Goal: Task Accomplishment & Management: Use online tool/utility

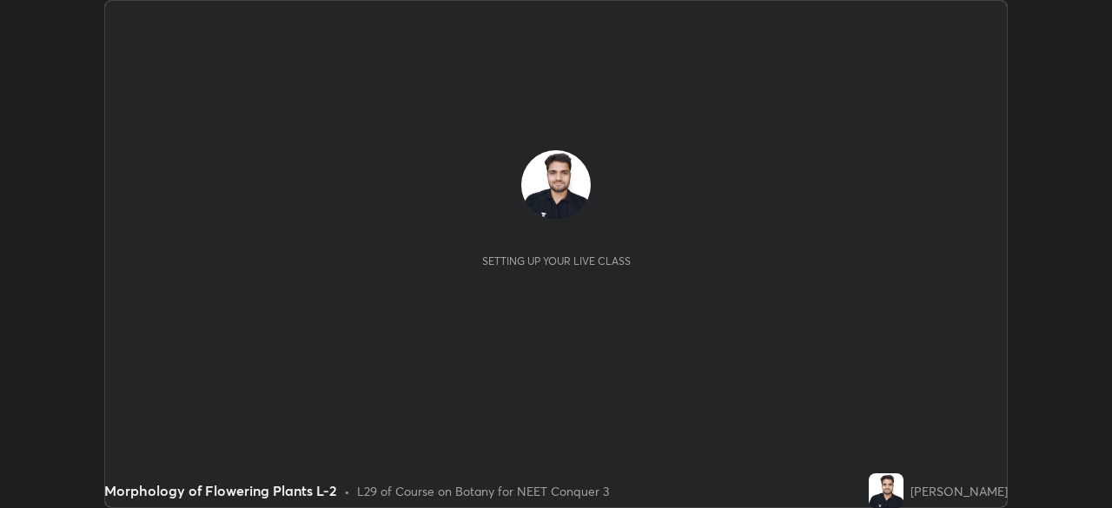
scroll to position [508, 1111]
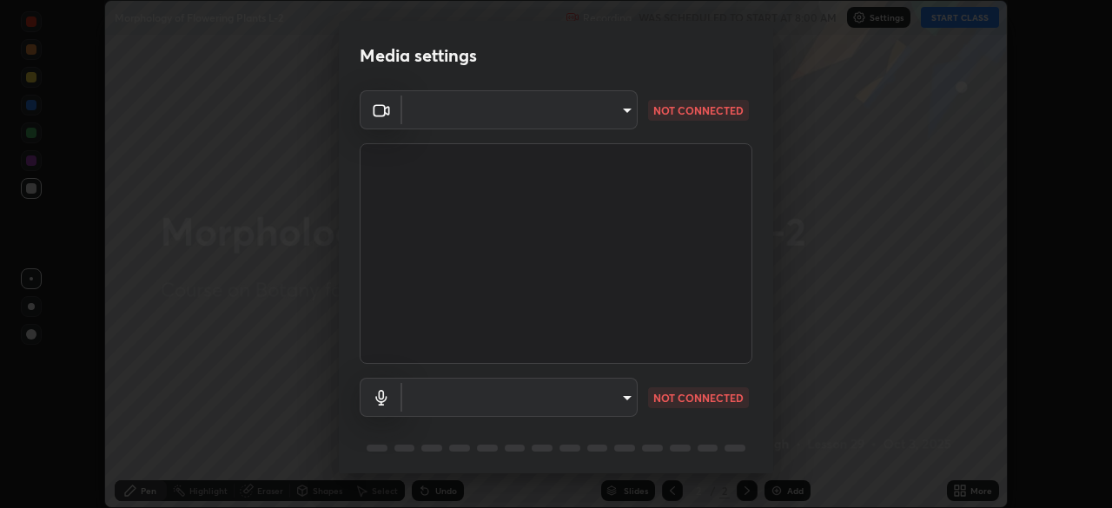
type input "cb8c6b6b4a50c5c6d626de20ccb3fd73f31987ea2ecc1878d3d31a5f1bf4ae53"
type input "default"
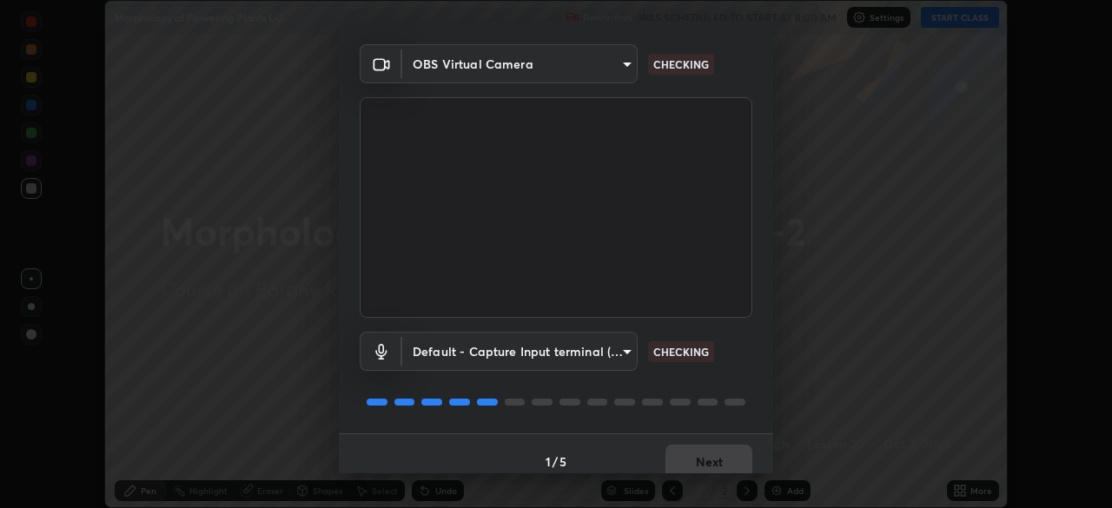
scroll to position [62, 0]
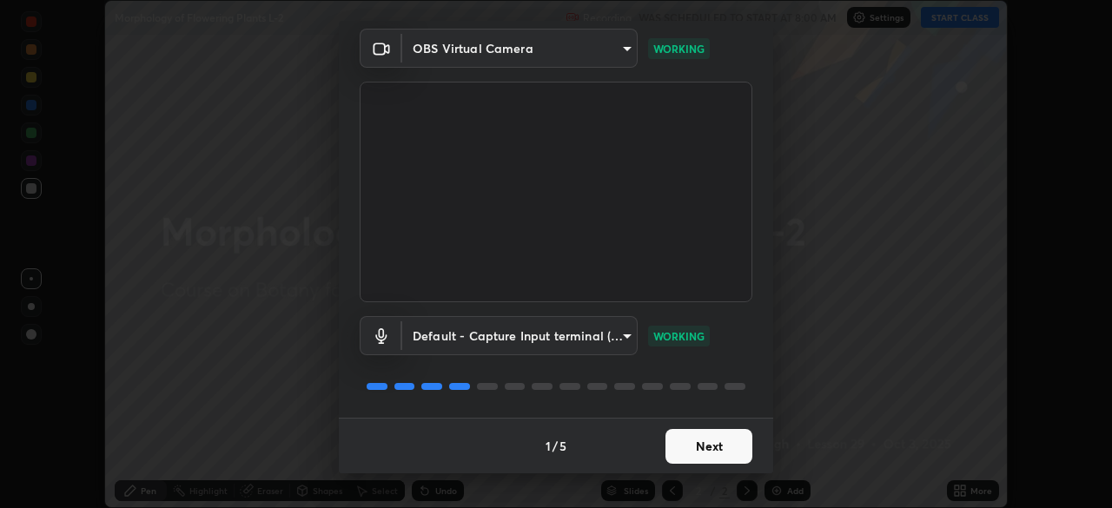
click at [722, 445] on button "Next" at bounding box center [708, 446] width 87 height 35
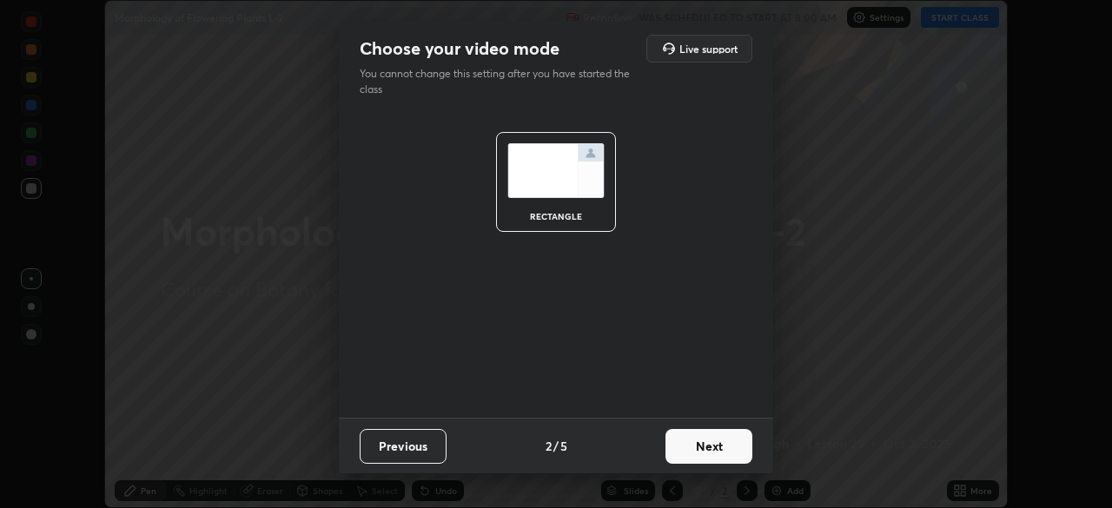
click at [733, 451] on button "Next" at bounding box center [708, 446] width 87 height 35
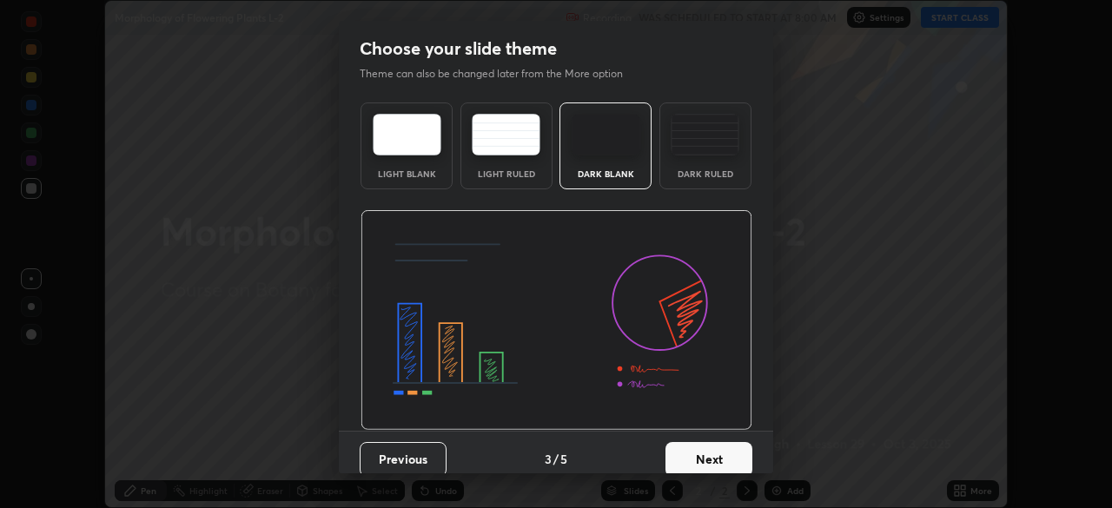
click at [735, 452] on button "Next" at bounding box center [708, 459] width 87 height 35
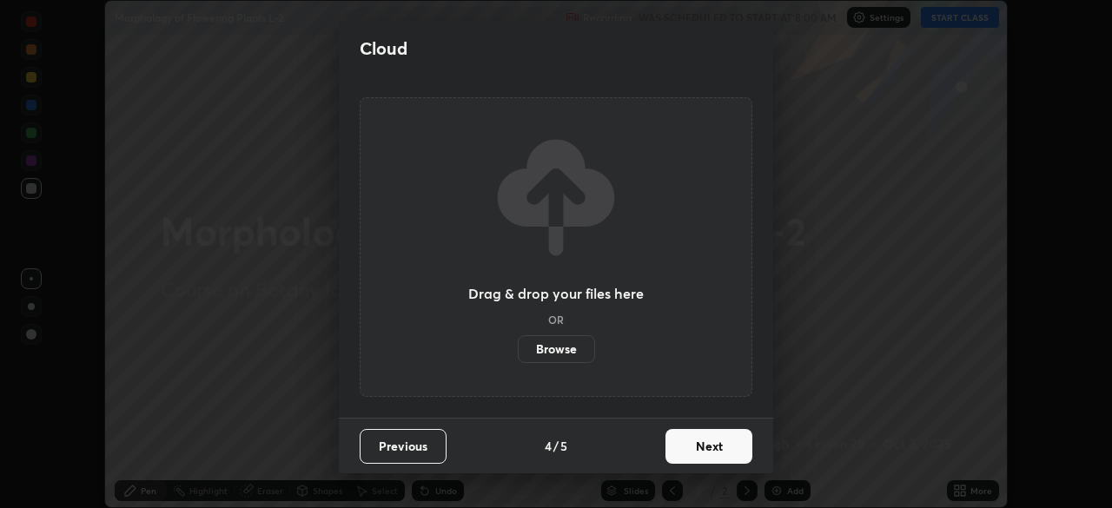
click at [733, 442] on button "Next" at bounding box center [708, 446] width 87 height 35
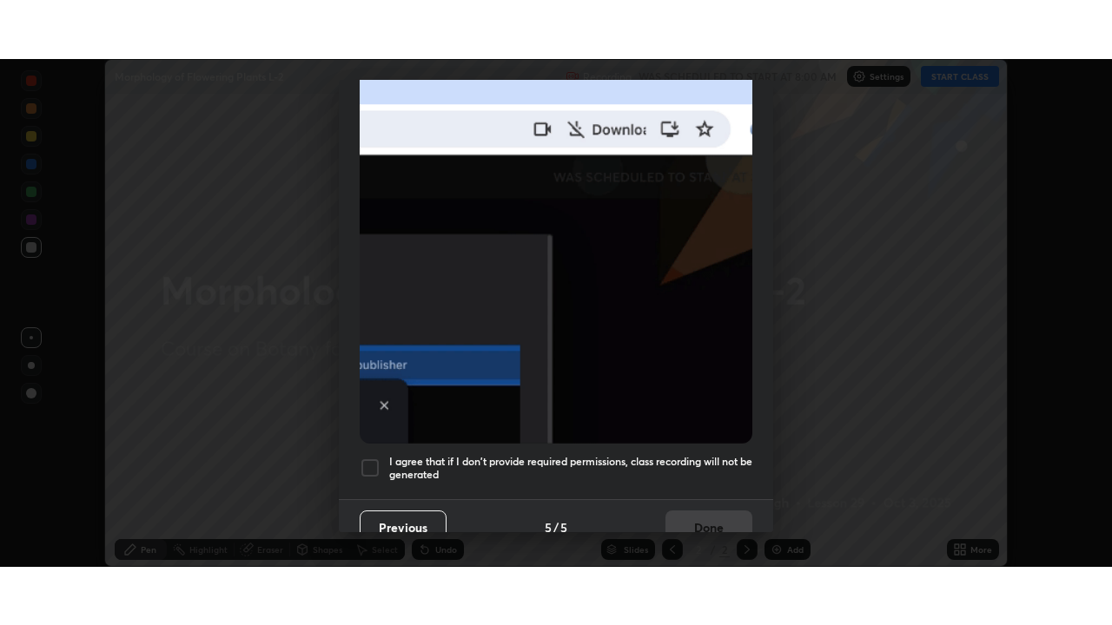
scroll to position [416, 0]
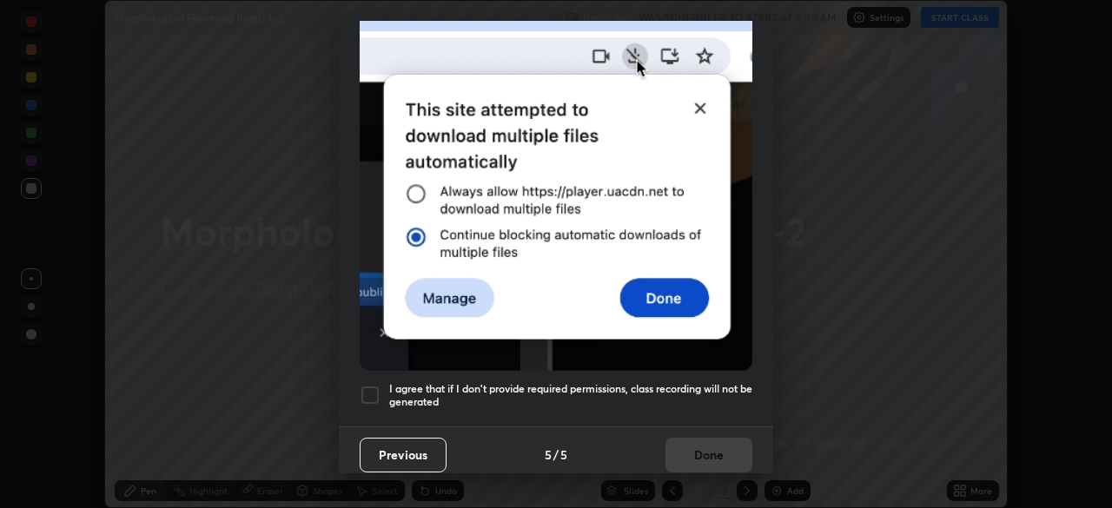
click at [704, 382] on h5 "I agree that if I don't provide required permissions, class recording will not …" at bounding box center [570, 395] width 363 height 27
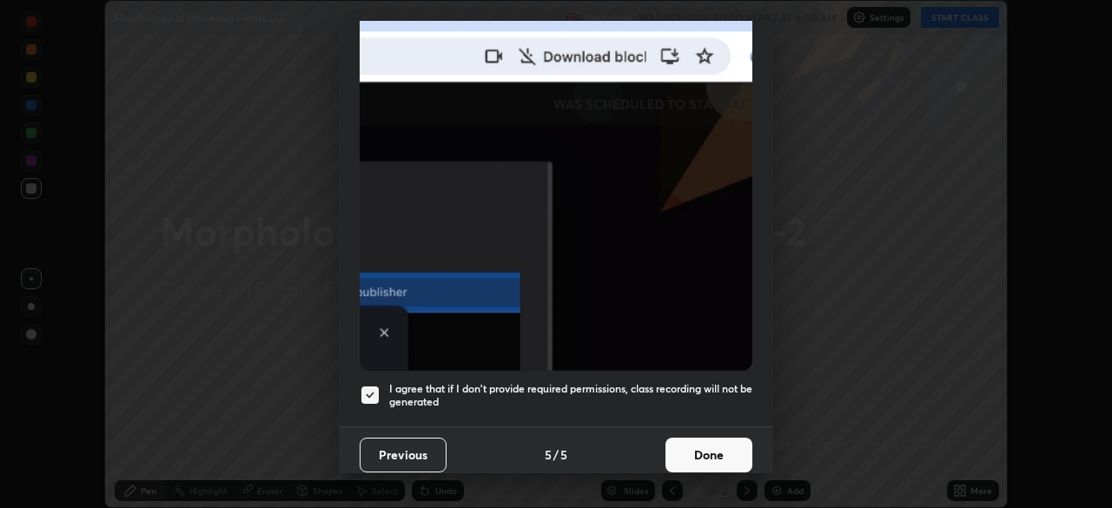
click at [714, 439] on button "Done" at bounding box center [708, 455] width 87 height 35
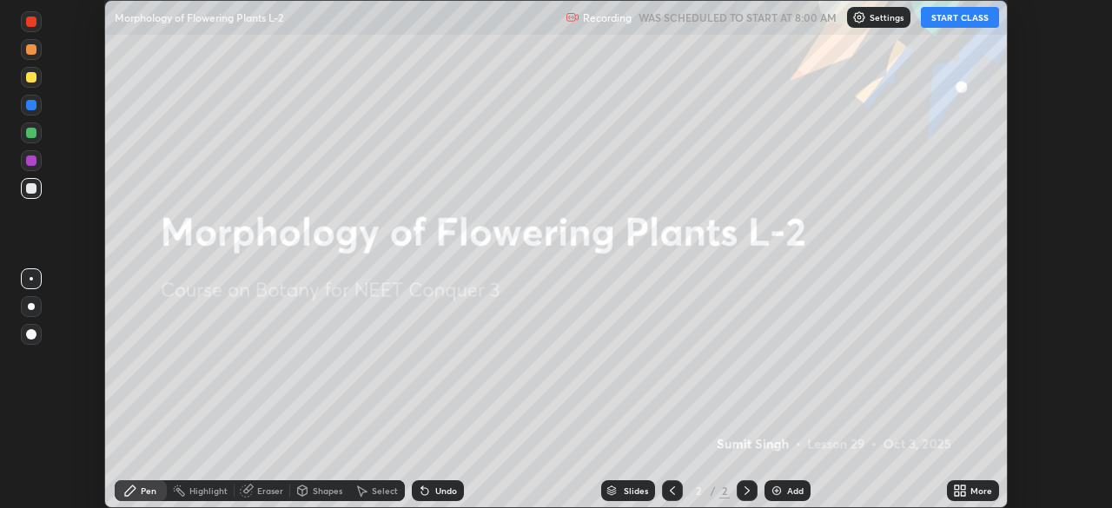
click at [968, 492] on div "More" at bounding box center [973, 490] width 52 height 21
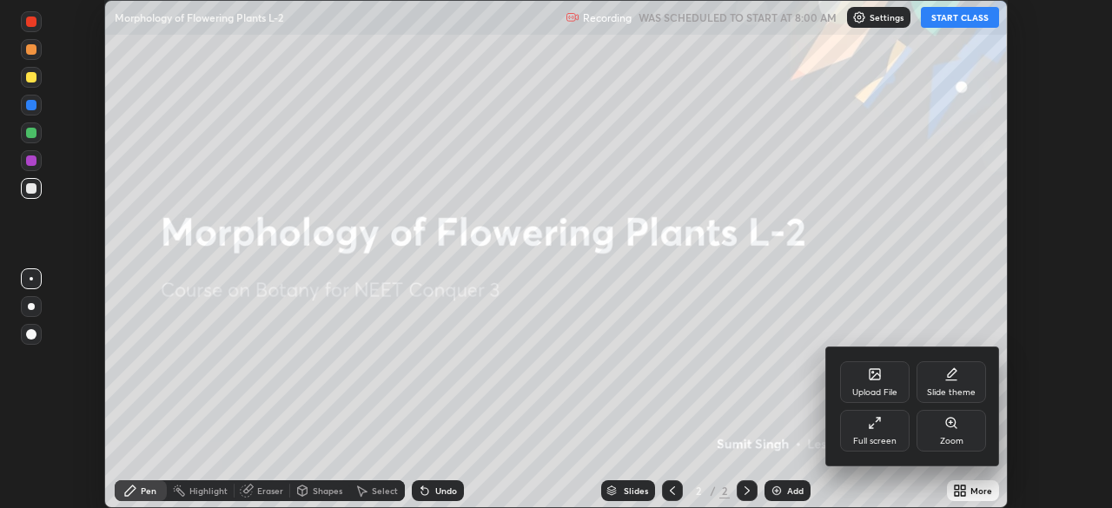
click at [881, 441] on div "Full screen" at bounding box center [874, 441] width 43 height 9
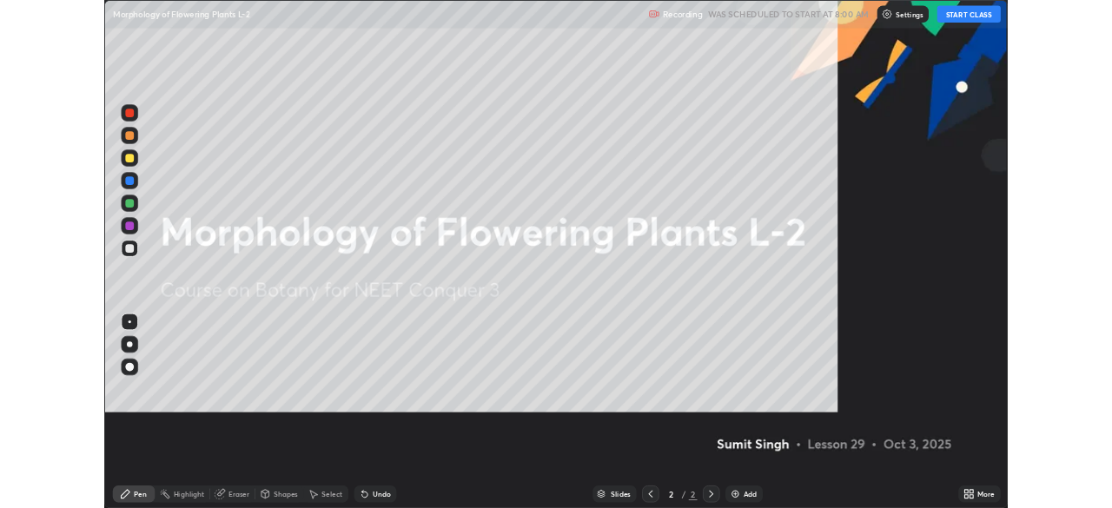
scroll to position [625, 1112]
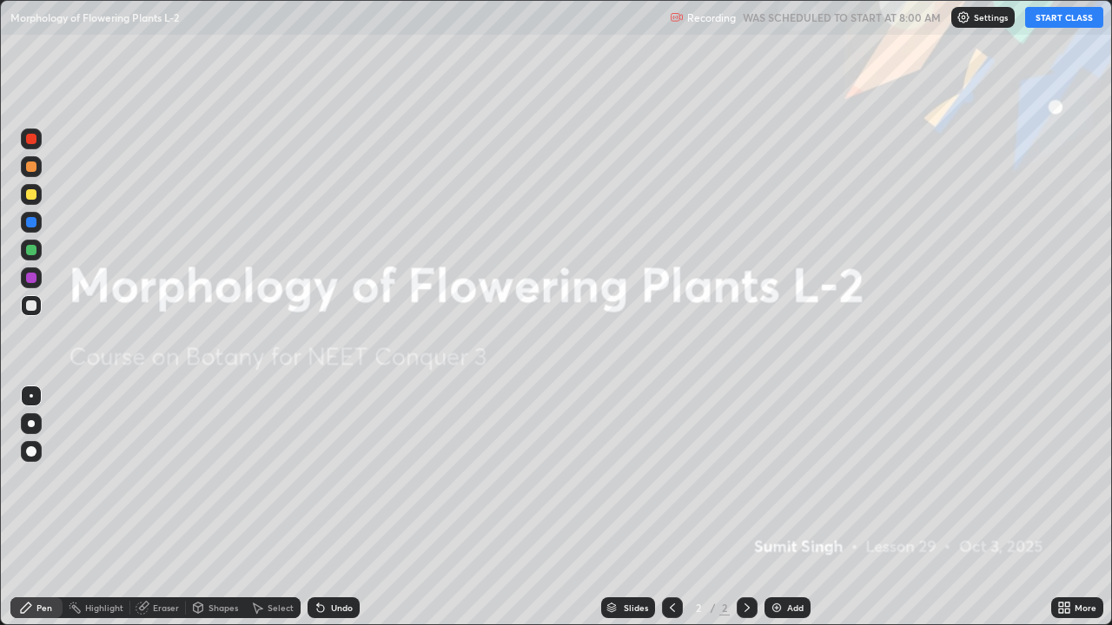
click at [796, 507] on div "Add" at bounding box center [795, 608] width 17 height 9
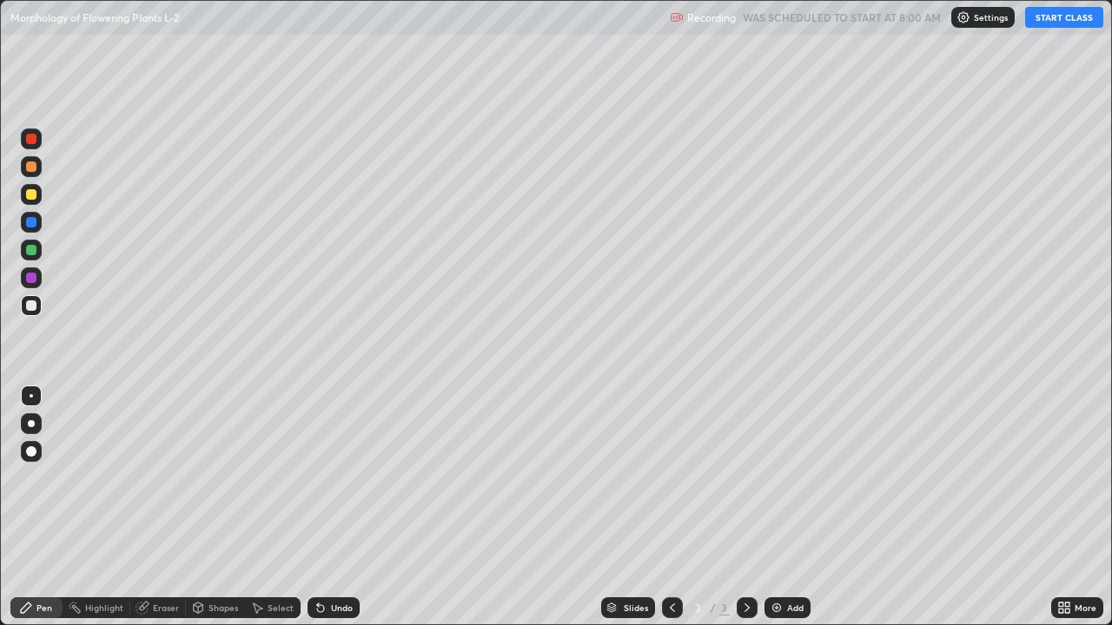
click at [31, 424] on div at bounding box center [31, 423] width 7 height 7
click at [34, 245] on div at bounding box center [31, 250] width 10 height 10
click at [1055, 23] on button "START CLASS" at bounding box center [1064, 17] width 78 height 21
click at [37, 306] on div at bounding box center [31, 305] width 21 height 21
click at [35, 251] on div at bounding box center [31, 250] width 10 height 10
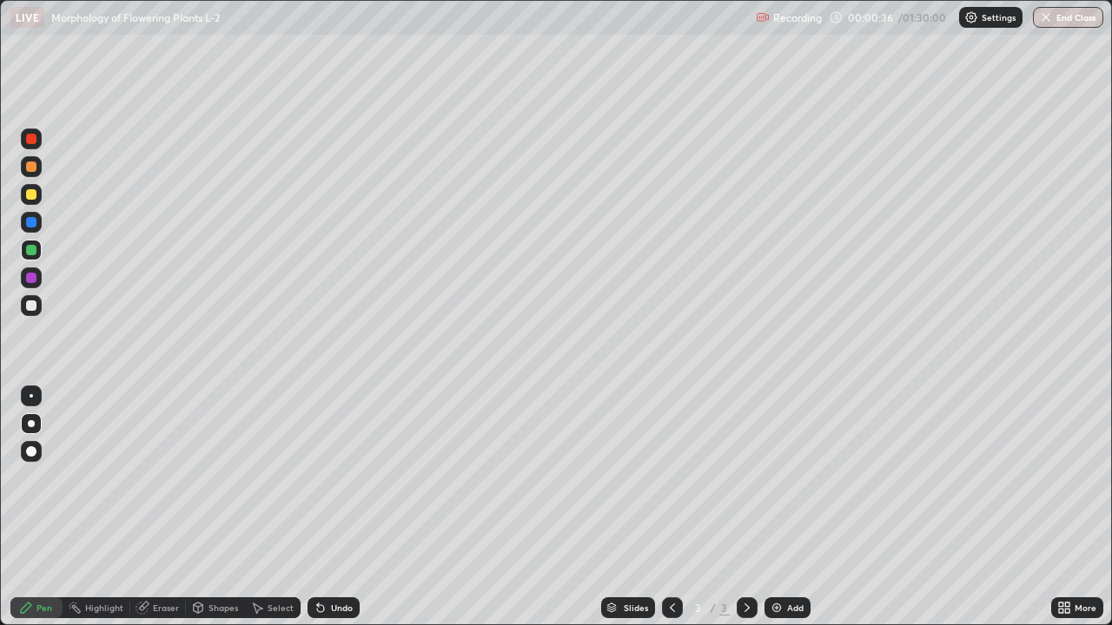
click at [332, 507] on div "Undo" at bounding box center [342, 608] width 22 height 9
click at [331, 507] on div "Undo" at bounding box center [342, 608] width 22 height 9
click at [34, 304] on div at bounding box center [31, 306] width 10 height 10
click at [34, 251] on div at bounding box center [31, 250] width 10 height 10
click at [335, 507] on div "Undo" at bounding box center [342, 608] width 22 height 9
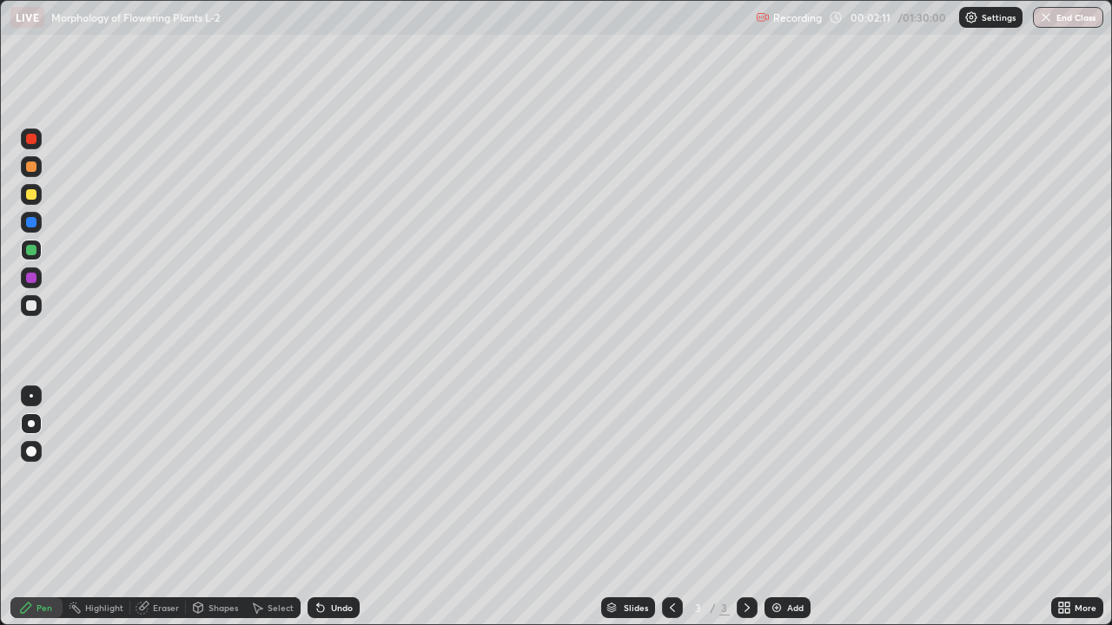
click at [40, 310] on div at bounding box center [31, 305] width 21 height 21
click at [43, 507] on div "Pen" at bounding box center [44, 608] width 16 height 9
click at [155, 507] on div "Eraser" at bounding box center [166, 608] width 26 height 9
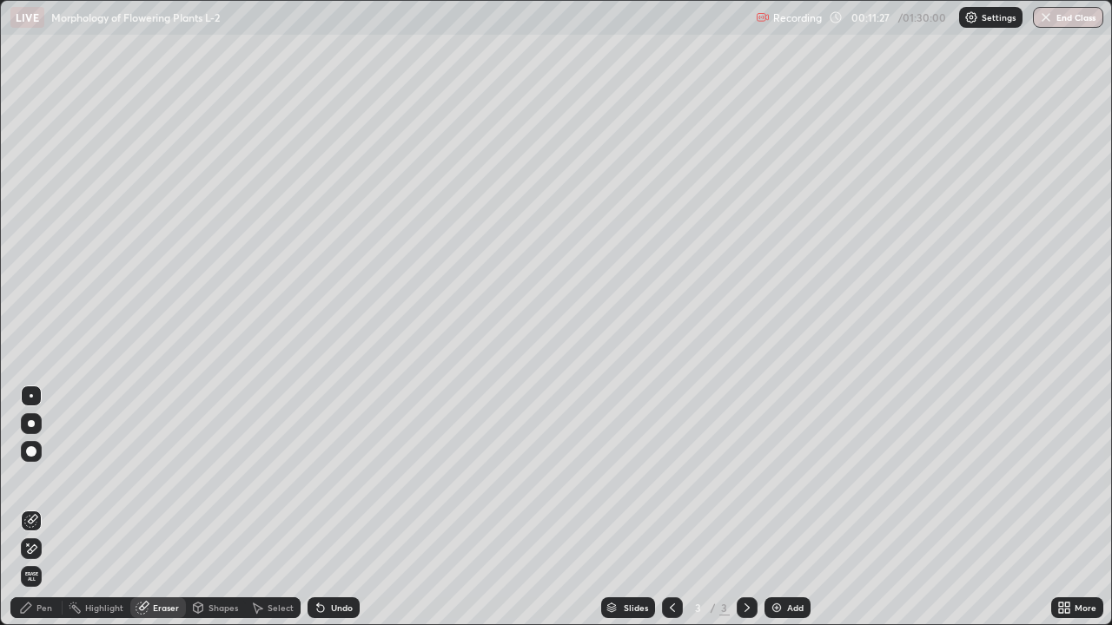
click at [44, 507] on div "Pen" at bounding box center [44, 608] width 16 height 9
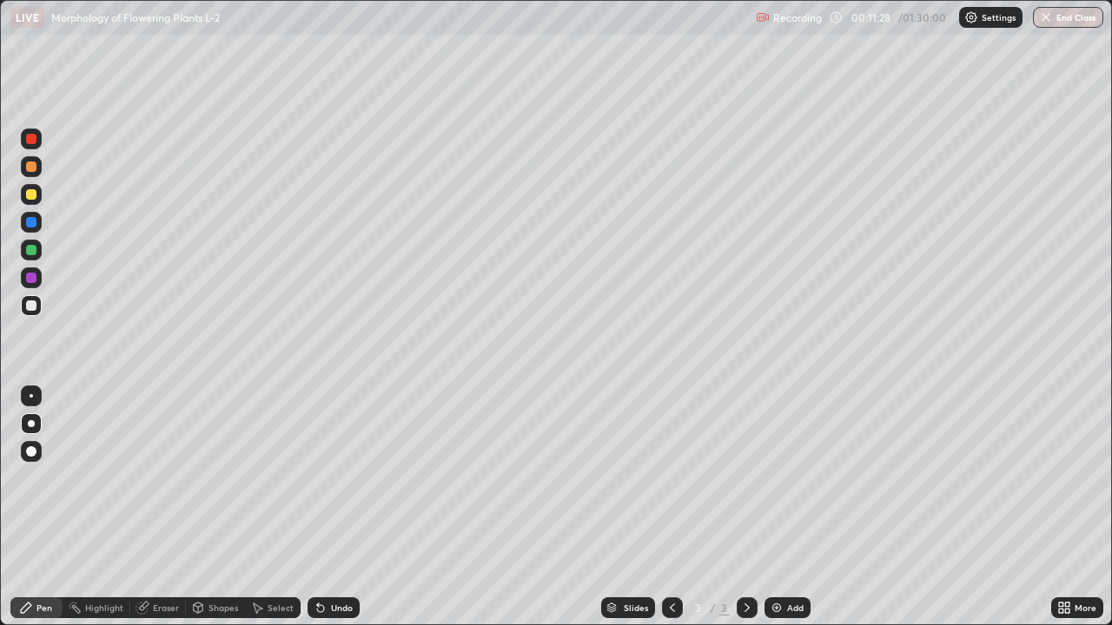
click at [31, 247] on div at bounding box center [31, 250] width 10 height 10
click at [36, 194] on div at bounding box center [31, 194] width 10 height 10
click at [320, 507] on icon at bounding box center [320, 608] width 7 height 7
click at [326, 507] on div "Undo" at bounding box center [333, 608] width 52 height 21
click at [327, 507] on div "Undo" at bounding box center [333, 608] width 52 height 21
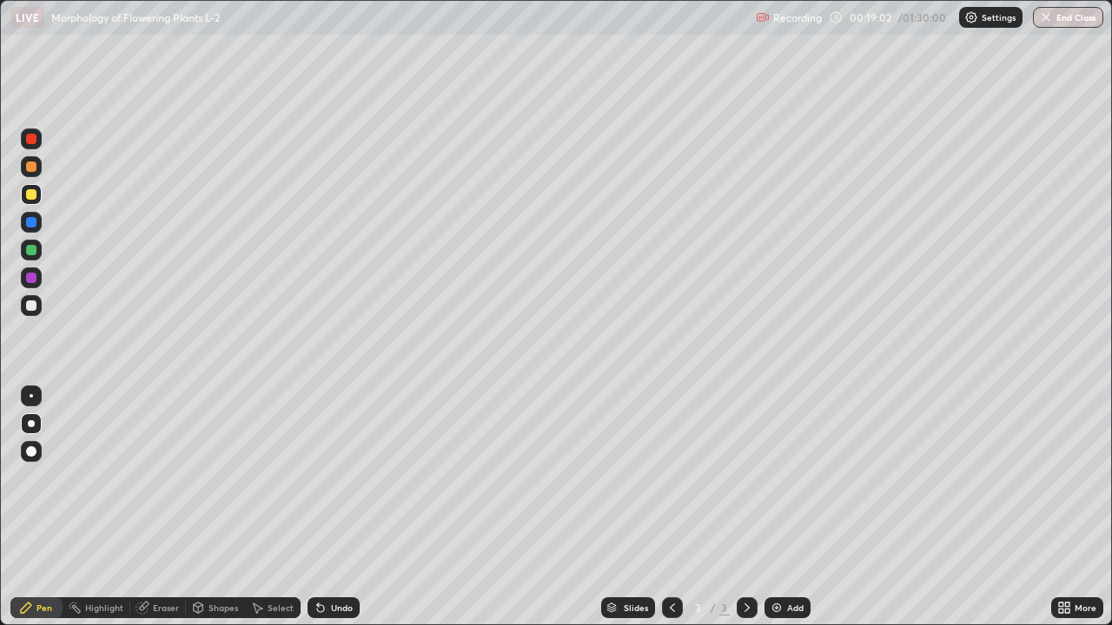
click at [330, 507] on div "Undo" at bounding box center [333, 608] width 52 height 21
click at [332, 507] on div "Undo" at bounding box center [333, 608] width 52 height 21
click at [334, 507] on div "Undo" at bounding box center [333, 608] width 52 height 21
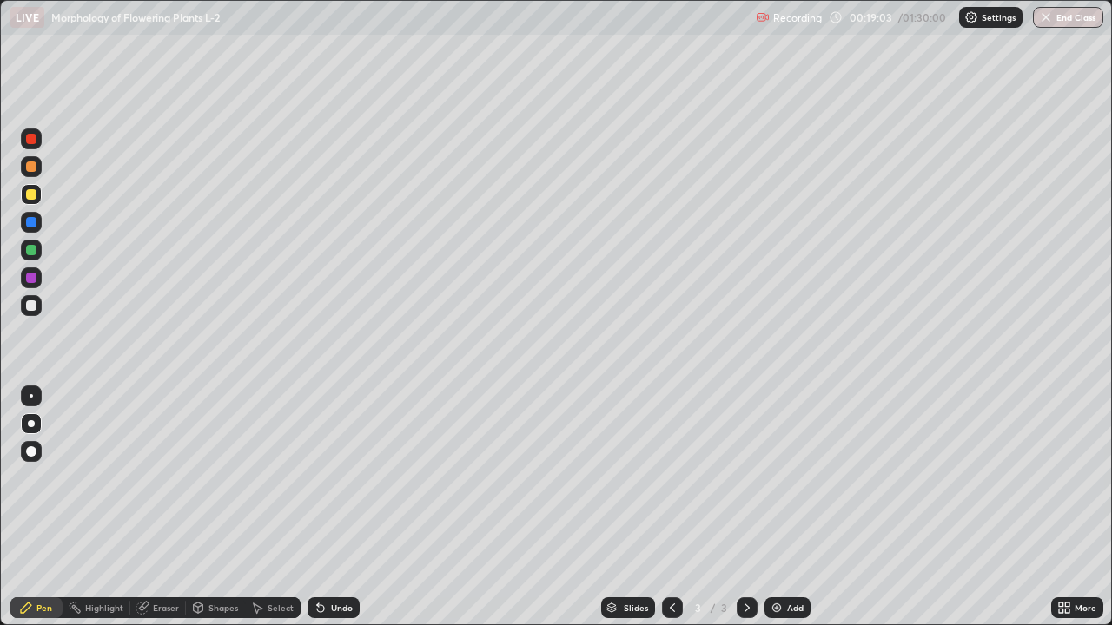
click at [331, 507] on div "Undo" at bounding box center [333, 608] width 52 height 21
click at [37, 305] on div at bounding box center [31, 305] width 21 height 21
click at [345, 507] on div "Undo" at bounding box center [342, 608] width 22 height 9
click at [33, 306] on div at bounding box center [31, 306] width 10 height 10
click at [32, 250] on div at bounding box center [31, 250] width 10 height 10
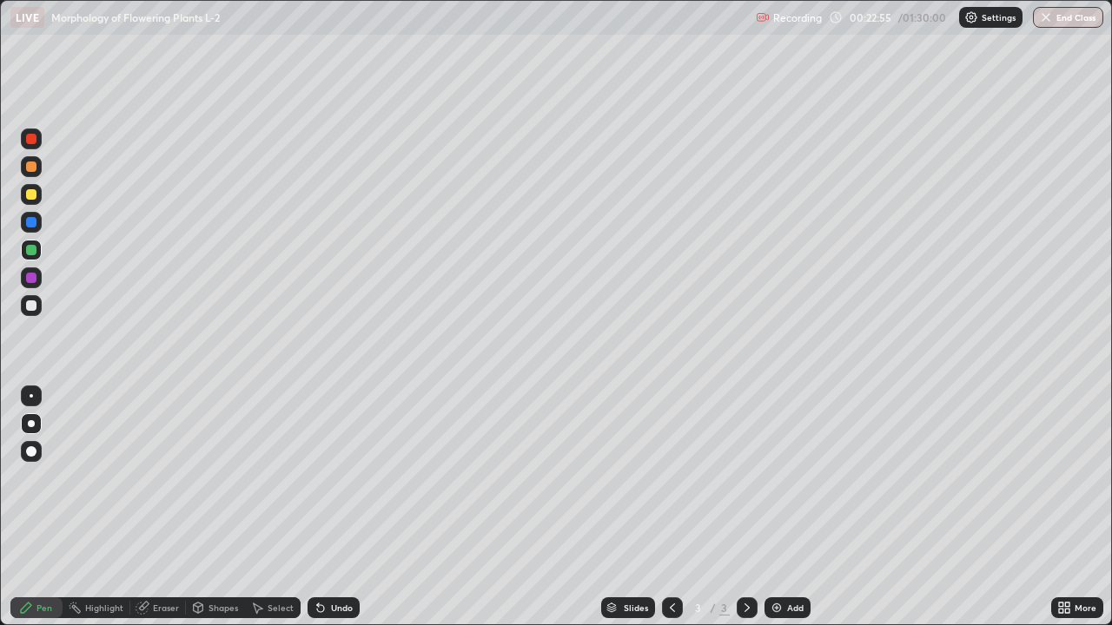
click at [34, 304] on div at bounding box center [31, 306] width 10 height 10
click at [34, 249] on div at bounding box center [31, 250] width 10 height 10
click at [787, 507] on div "Add" at bounding box center [795, 608] width 17 height 9
click at [36, 303] on div at bounding box center [31, 306] width 10 height 10
click at [33, 196] on div at bounding box center [31, 194] width 10 height 10
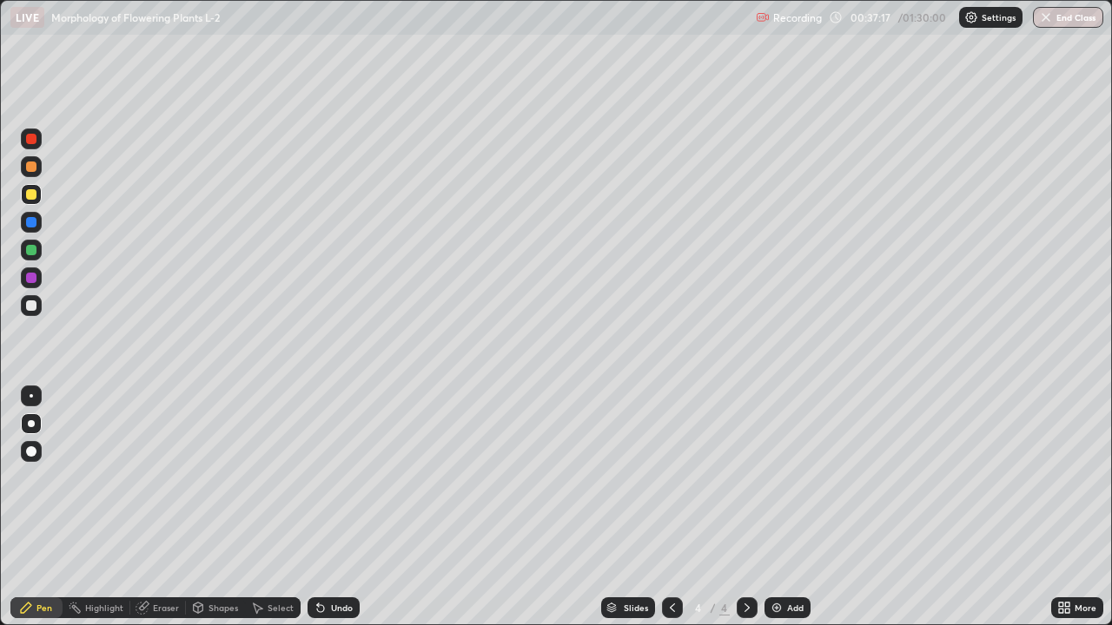
click at [38, 305] on div at bounding box center [31, 305] width 21 height 21
click at [167, 507] on div "Eraser" at bounding box center [158, 608] width 56 height 21
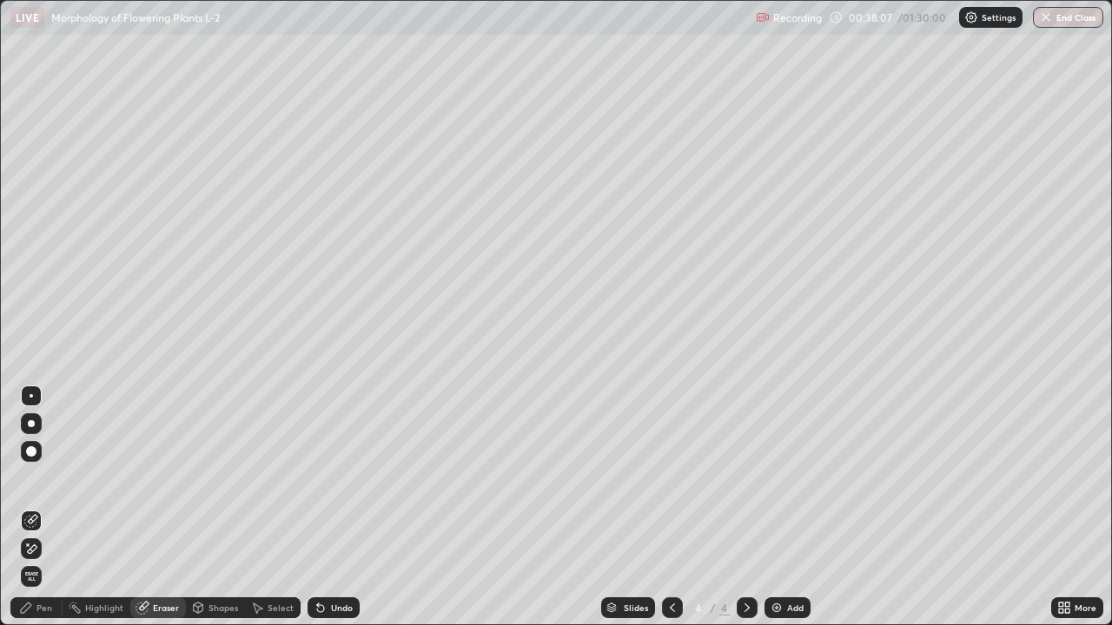
click at [37, 459] on div at bounding box center [31, 451] width 21 height 21
click at [43, 507] on div "Pen" at bounding box center [36, 608] width 52 height 21
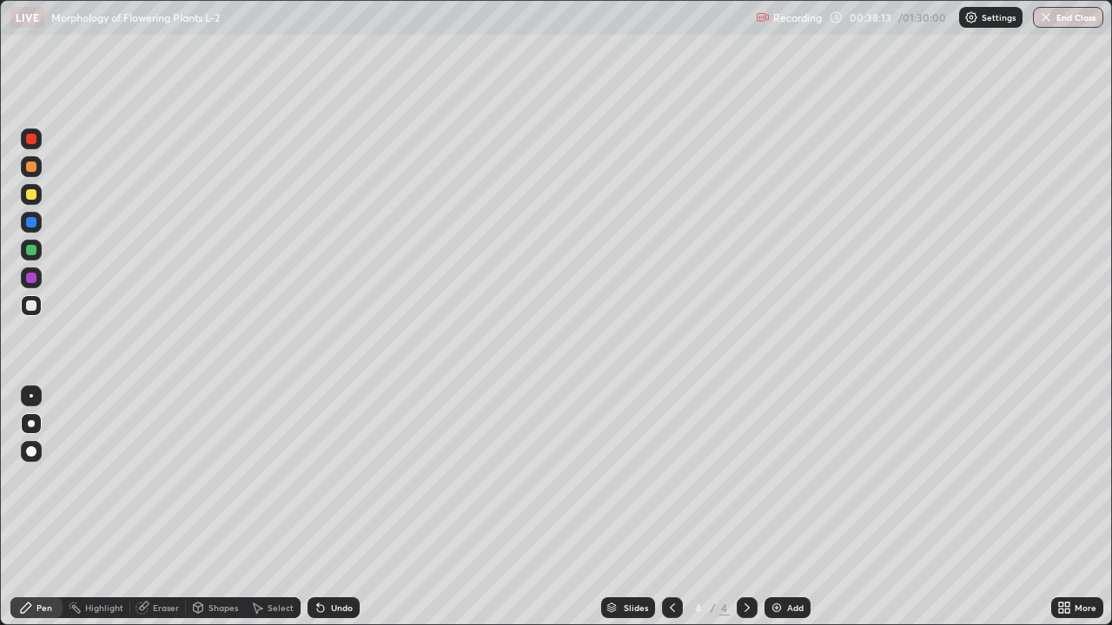
click at [36, 249] on div at bounding box center [31, 250] width 10 height 10
click at [30, 198] on div at bounding box center [31, 194] width 10 height 10
click at [35, 251] on div at bounding box center [31, 250] width 10 height 10
click at [34, 194] on div at bounding box center [31, 194] width 10 height 10
click at [328, 507] on div "Undo" at bounding box center [333, 608] width 52 height 21
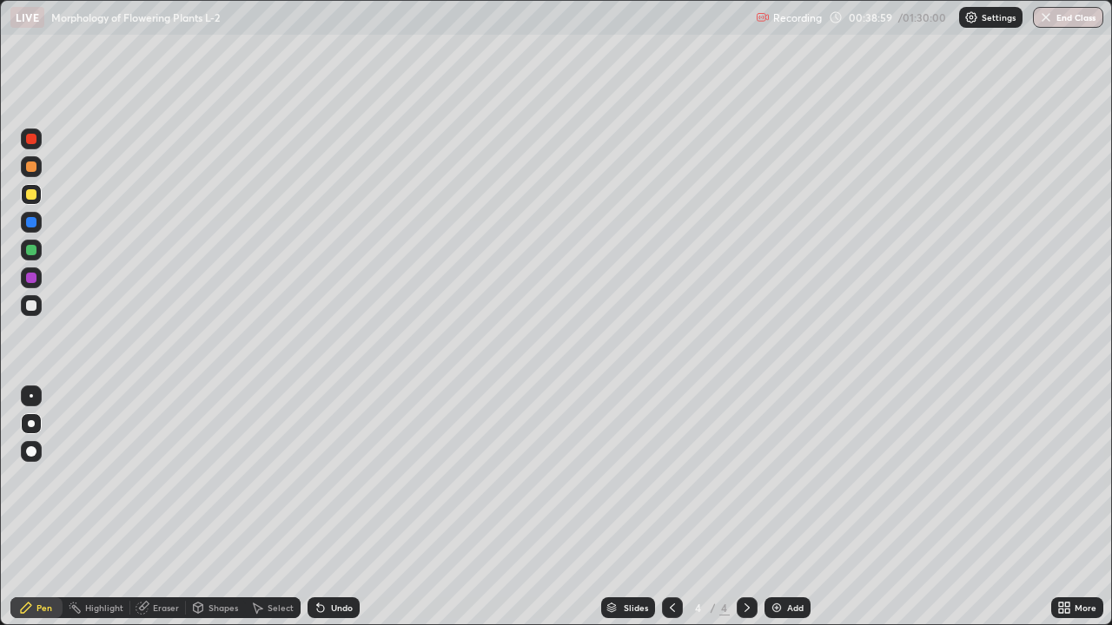
click at [336, 507] on div "Undo" at bounding box center [342, 608] width 22 height 9
click at [34, 251] on div at bounding box center [31, 250] width 10 height 10
click at [33, 309] on div at bounding box center [31, 306] width 10 height 10
click at [30, 174] on div at bounding box center [31, 166] width 21 height 21
click at [30, 251] on div at bounding box center [31, 250] width 10 height 10
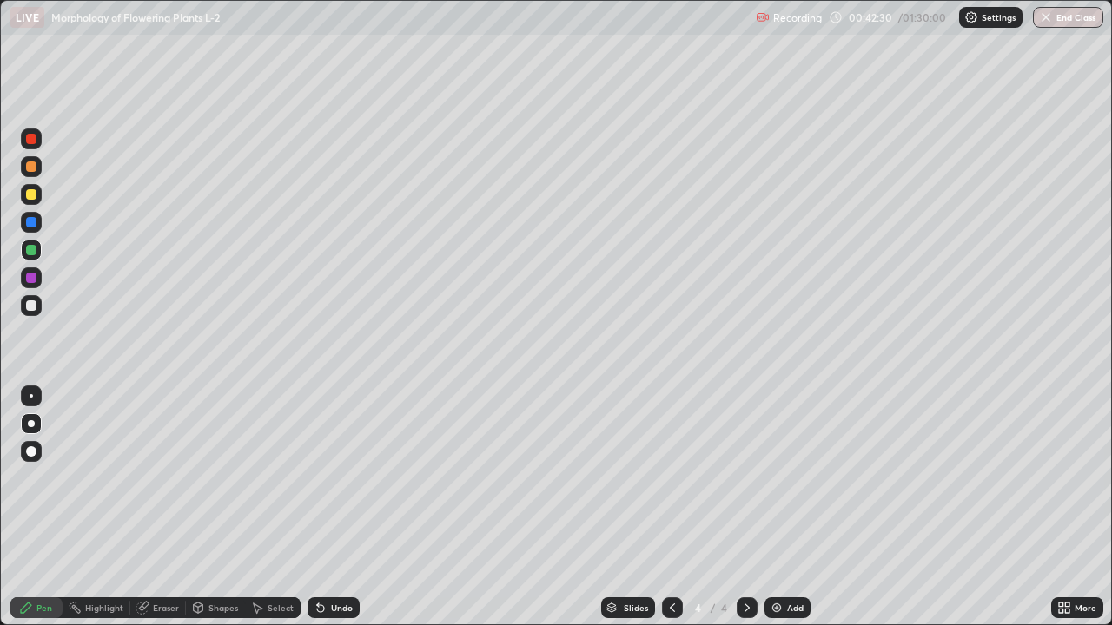
click at [334, 507] on div "Undo" at bounding box center [342, 608] width 22 height 9
click at [340, 507] on div "Undo" at bounding box center [342, 608] width 22 height 9
click at [341, 507] on div "Undo" at bounding box center [342, 608] width 22 height 9
click at [335, 507] on div "Undo" at bounding box center [342, 608] width 22 height 9
click at [32, 306] on div at bounding box center [31, 306] width 10 height 10
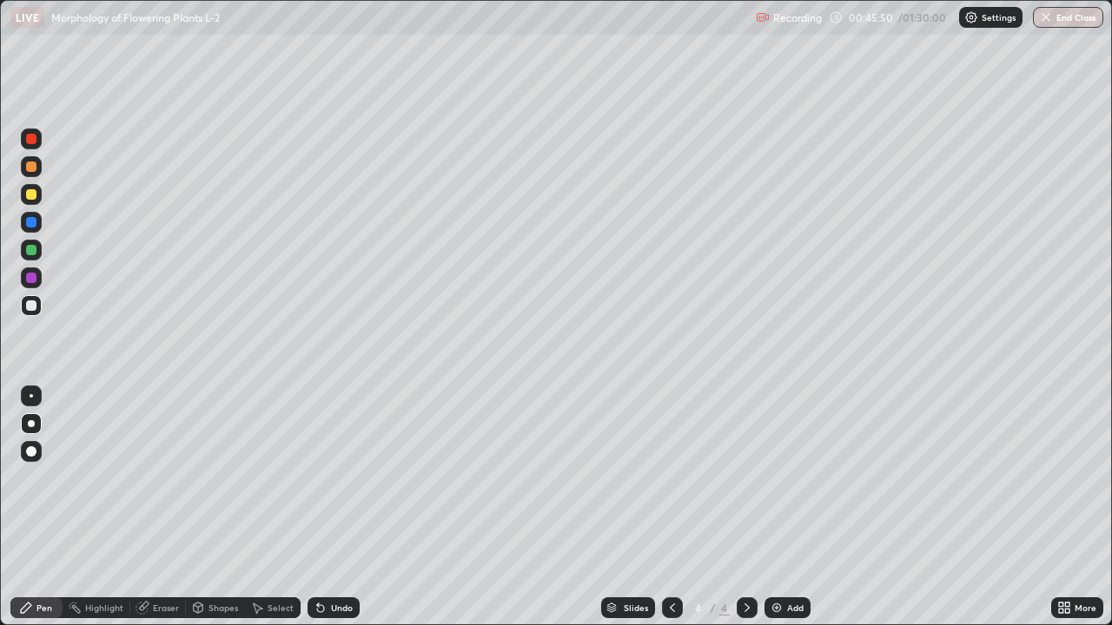
click at [30, 196] on div at bounding box center [31, 194] width 10 height 10
click at [31, 307] on div at bounding box center [31, 306] width 10 height 10
click at [36, 192] on div at bounding box center [31, 194] width 10 height 10
click at [30, 169] on div at bounding box center [31, 167] width 10 height 10
click at [780, 507] on img at bounding box center [777, 608] width 14 height 14
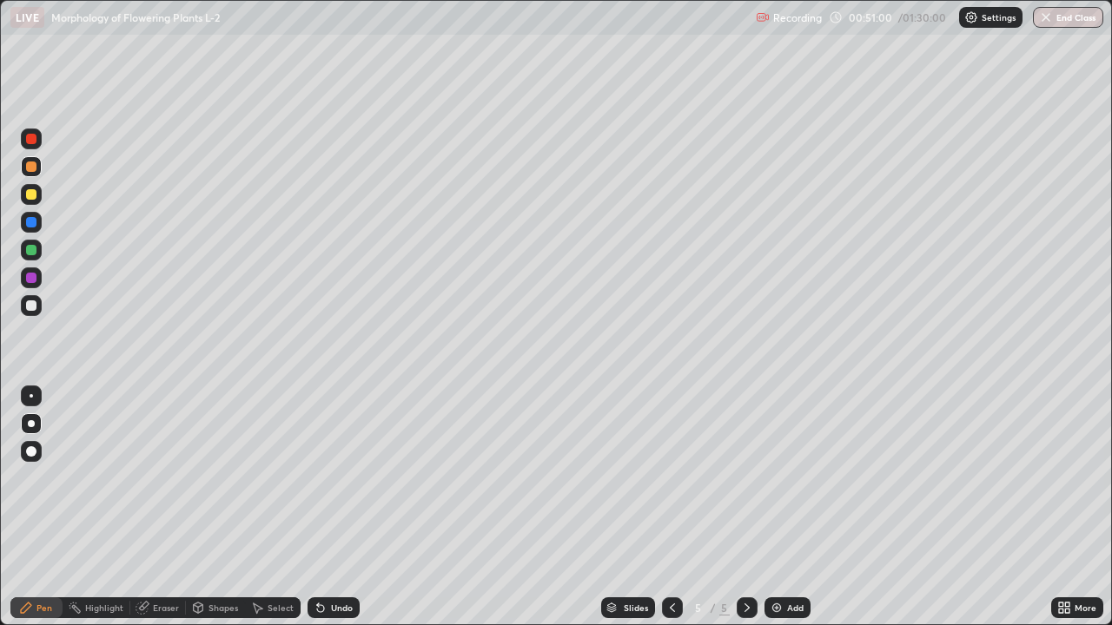
click at [35, 249] on div at bounding box center [31, 250] width 10 height 10
click at [36, 197] on div at bounding box center [31, 194] width 10 height 10
click at [32, 251] on div at bounding box center [31, 250] width 10 height 10
click at [39, 299] on div at bounding box center [31, 305] width 21 height 21
click at [342, 507] on div "Undo" at bounding box center [342, 608] width 22 height 9
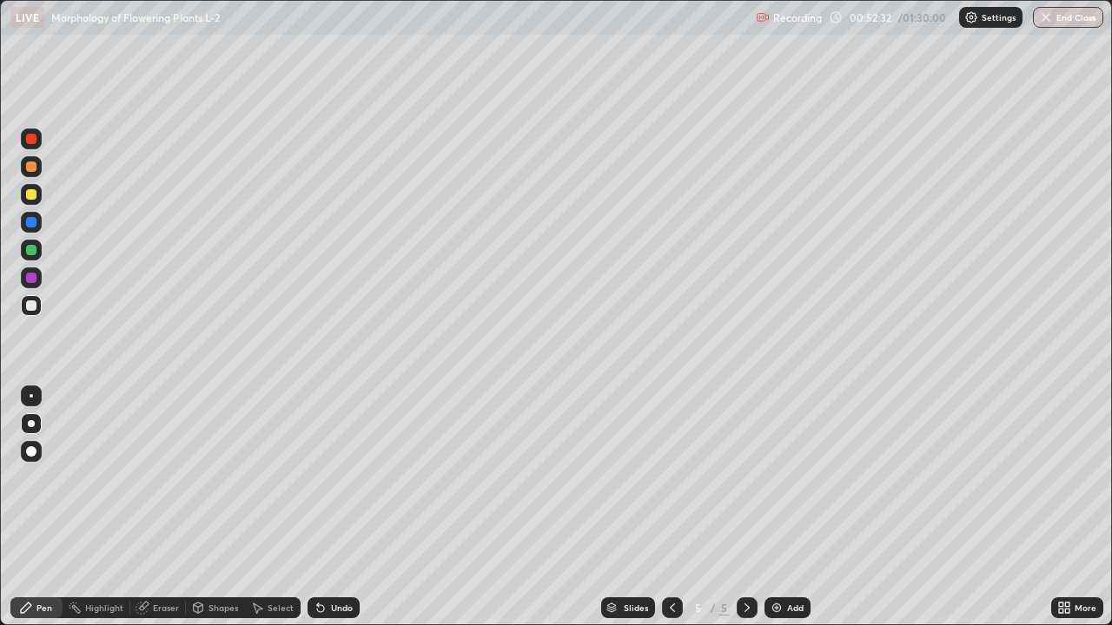
click at [340, 507] on div "Undo" at bounding box center [342, 608] width 22 height 9
click at [339, 507] on div "Undo" at bounding box center [342, 608] width 22 height 9
click at [337, 507] on div "Undo" at bounding box center [342, 608] width 22 height 9
click at [334, 507] on div "Undo" at bounding box center [342, 608] width 22 height 9
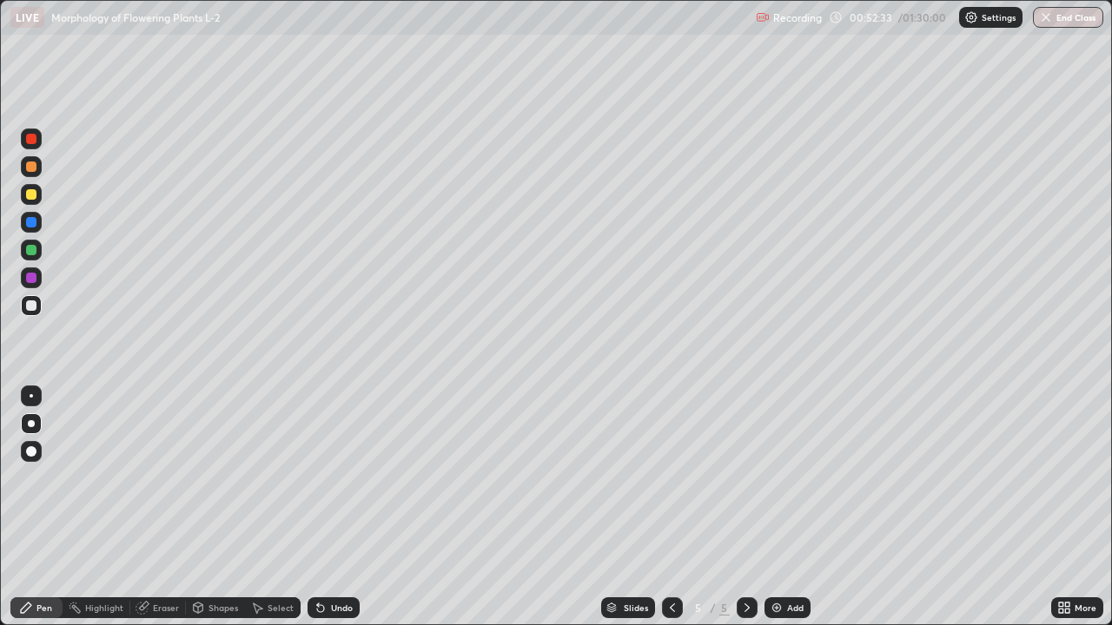
click at [334, 507] on div "Undo" at bounding box center [342, 608] width 22 height 9
click at [333, 507] on div "Undo" at bounding box center [342, 608] width 22 height 9
click at [334, 507] on div "Undo" at bounding box center [342, 608] width 22 height 9
click at [332, 507] on div "Undo" at bounding box center [342, 608] width 22 height 9
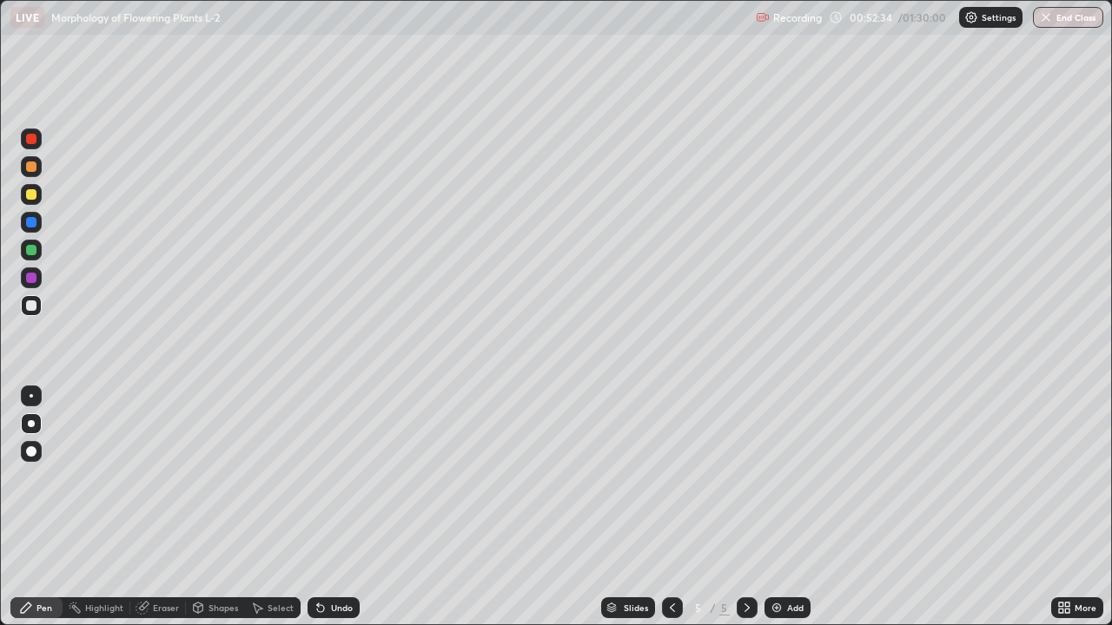
click at [333, 507] on div "Undo" at bounding box center [342, 608] width 22 height 9
click at [334, 507] on div "Undo" at bounding box center [342, 608] width 22 height 9
click at [331, 507] on div "Undo" at bounding box center [342, 608] width 22 height 9
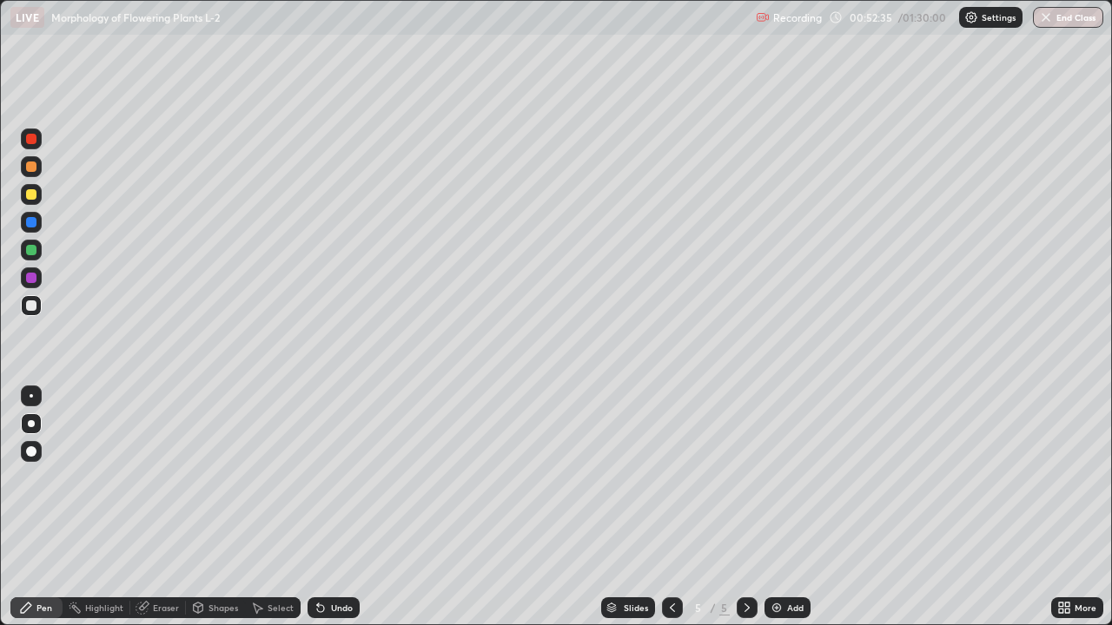
click at [333, 507] on div "Undo" at bounding box center [342, 608] width 22 height 9
click at [332, 507] on div "Undo" at bounding box center [342, 608] width 22 height 9
click at [209, 507] on div "Shapes" at bounding box center [223, 608] width 30 height 9
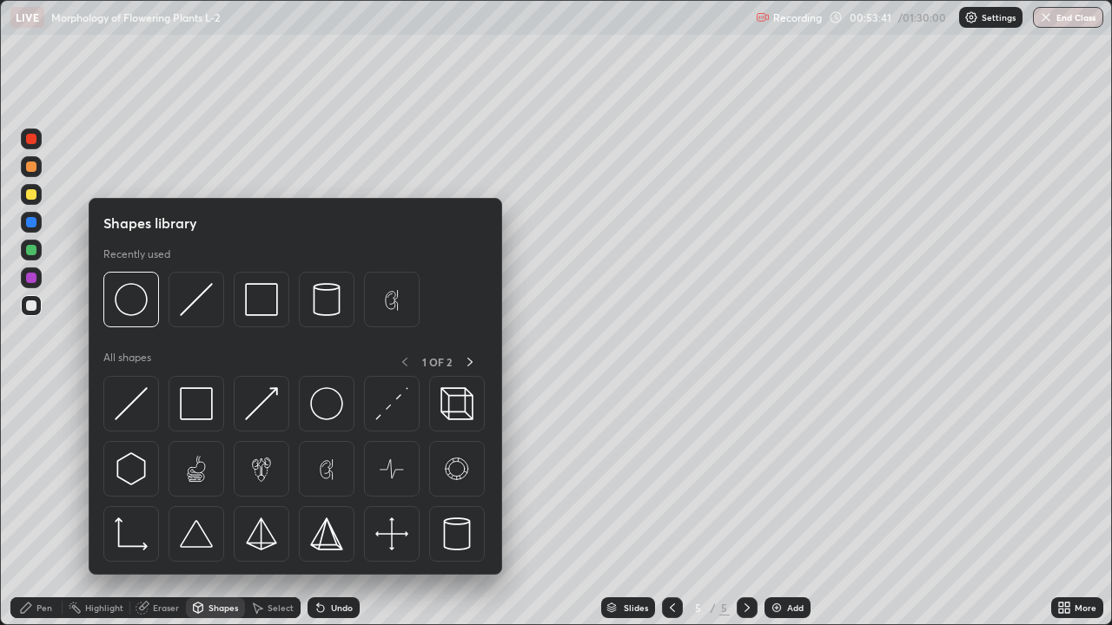
click at [154, 507] on div "Eraser" at bounding box center [166, 608] width 26 height 9
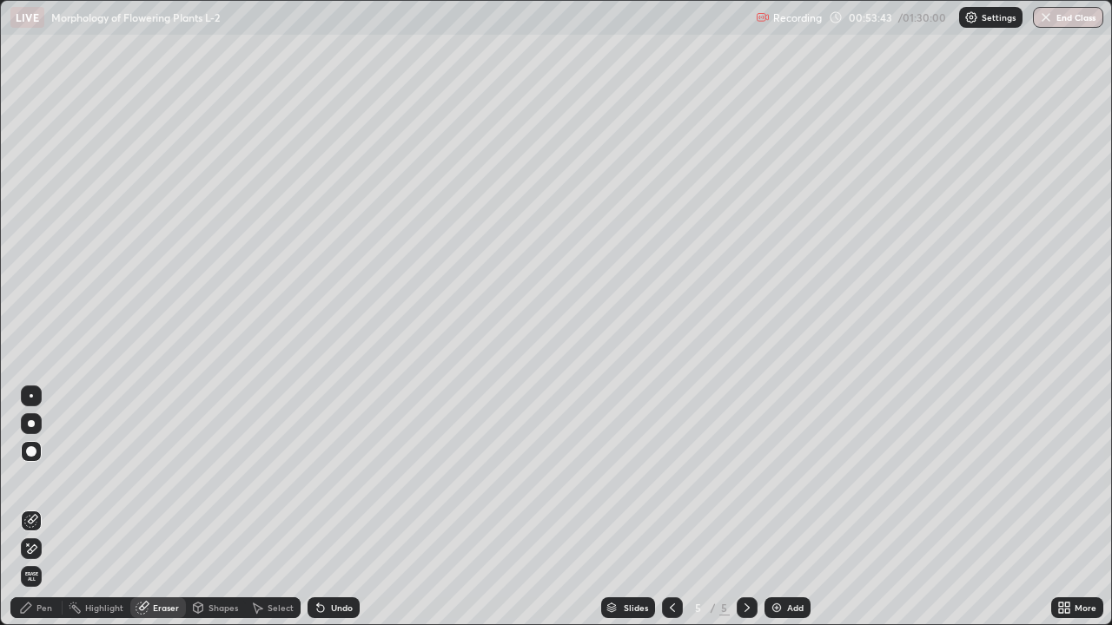
click at [43, 507] on div "Pen" at bounding box center [44, 608] width 16 height 9
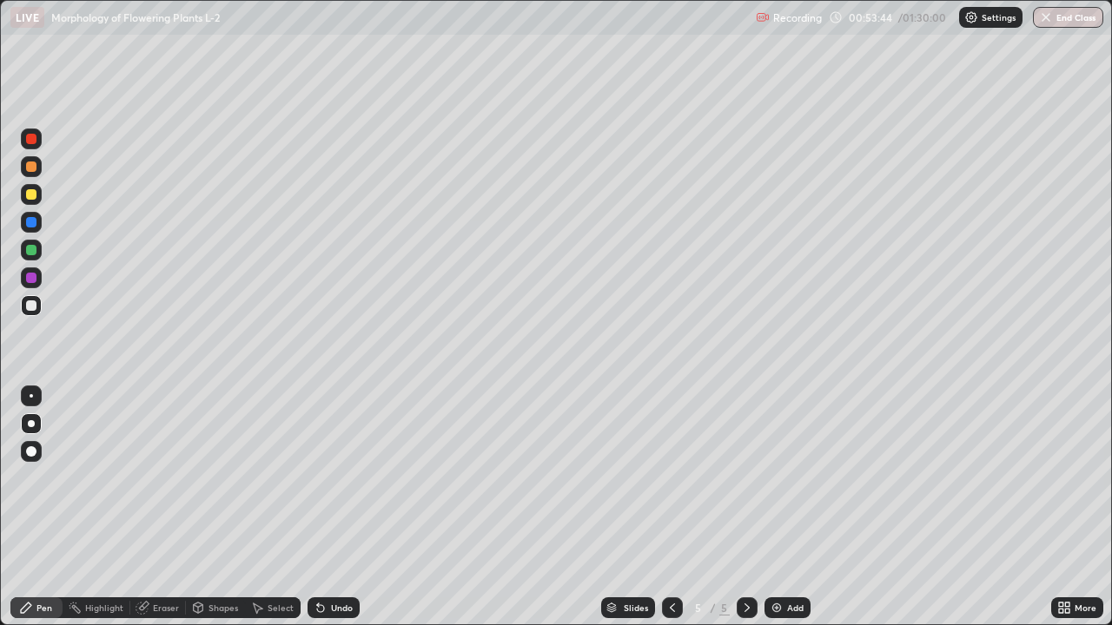
click at [32, 250] on div at bounding box center [31, 250] width 10 height 10
click at [35, 305] on div at bounding box center [31, 306] width 10 height 10
click at [32, 252] on div at bounding box center [31, 250] width 10 height 10
click at [34, 309] on div at bounding box center [31, 306] width 10 height 10
click at [35, 252] on div at bounding box center [31, 250] width 10 height 10
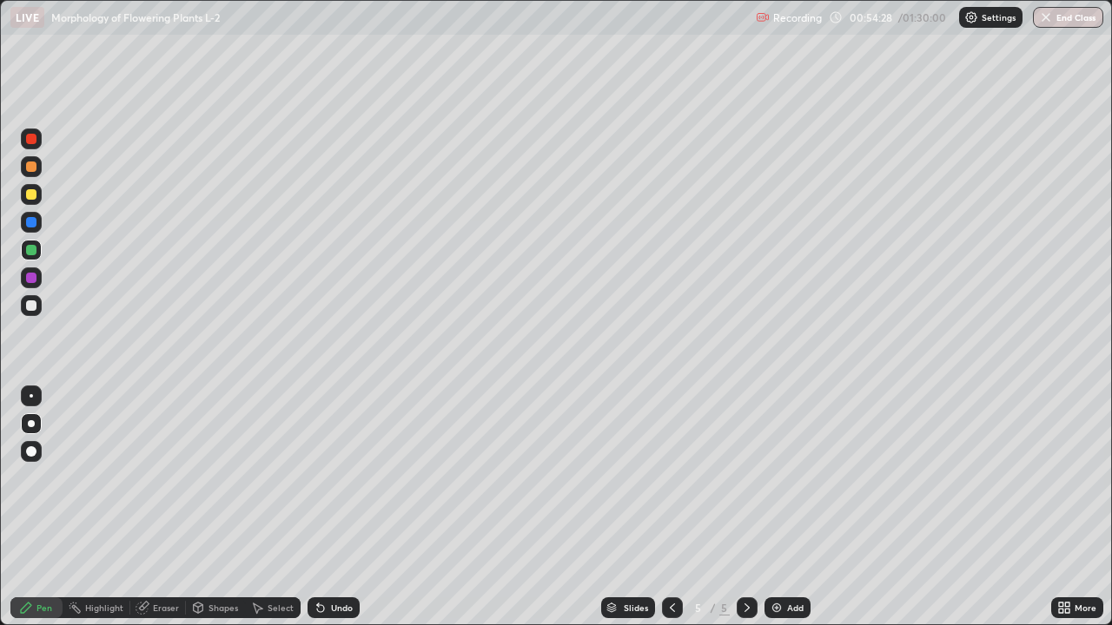
click at [34, 305] on div at bounding box center [31, 306] width 10 height 10
click at [1076, 15] on button "End Class" at bounding box center [1068, 17] width 70 height 21
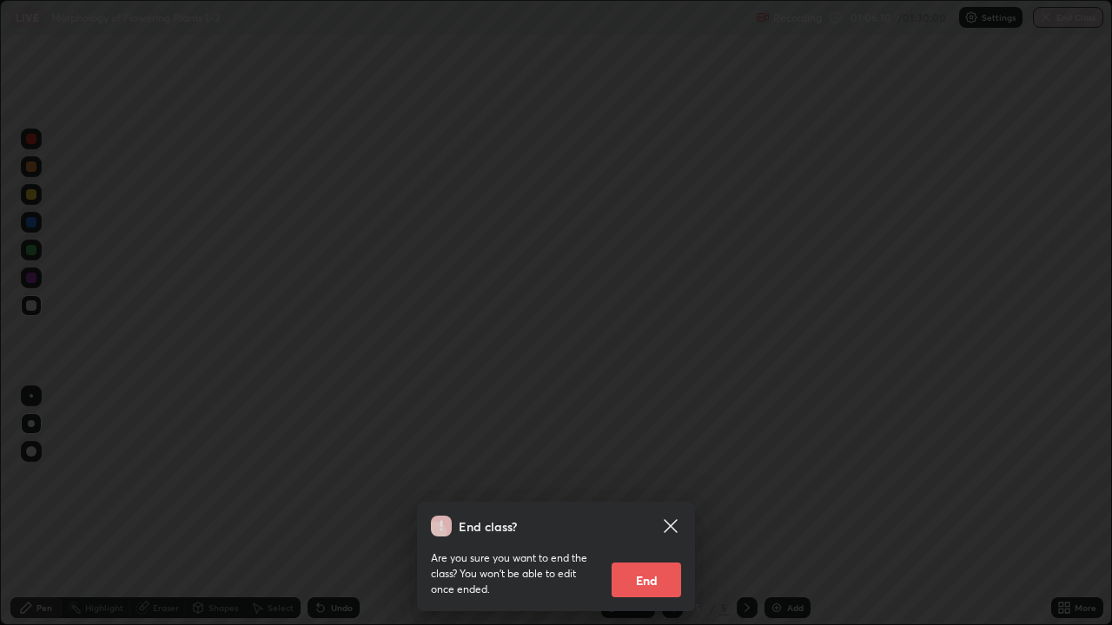
click at [669, 507] on button "End" at bounding box center [645, 580] width 69 height 35
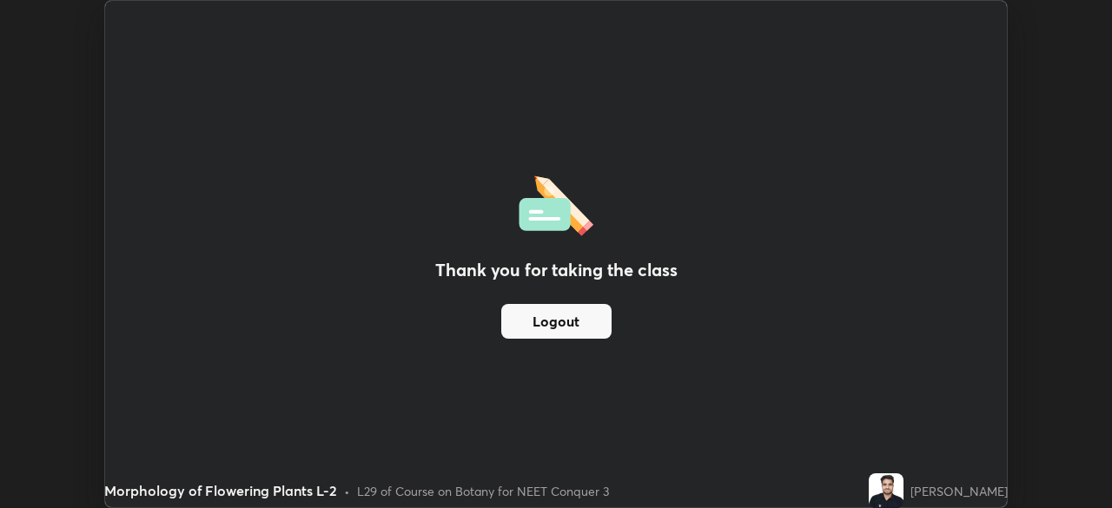
scroll to position [86349, 85745]
